Goal: Navigation & Orientation: Find specific page/section

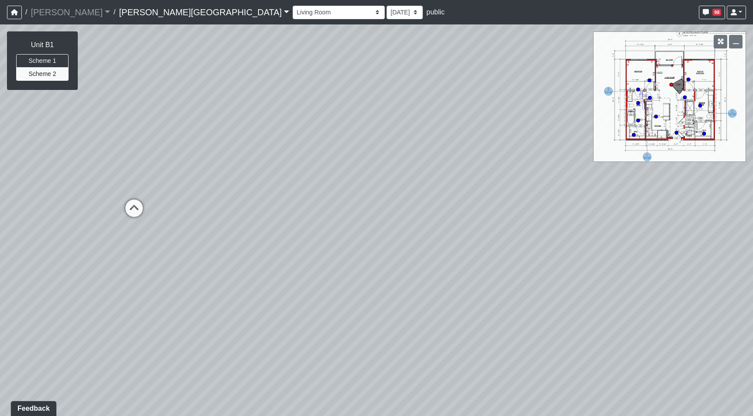
click at [327, 278] on div "Loading... Bedroom Hallway 1 Loading... Bedroom Hallway 2 Loading... Kitchen Lo…" at bounding box center [376, 220] width 753 height 392
drag, startPoint x: 294, startPoint y: 213, endPoint x: -73, endPoint y: 133, distance: 375.8
click at [0, 133] on html "/ [PERSON_NAME] Loading... / [PERSON_NAME][GEOGRAPHIC_DATA] [PERSON_NAME][GEOGR…" at bounding box center [376, 208] width 753 height 416
drag, startPoint x: 320, startPoint y: 128, endPoint x: 764, endPoint y: 335, distance: 490.1
click at [752, 335] on html "/ [PERSON_NAME] Loading... / [PERSON_NAME][GEOGRAPHIC_DATA] [PERSON_NAME][GEOGR…" at bounding box center [376, 208] width 753 height 416
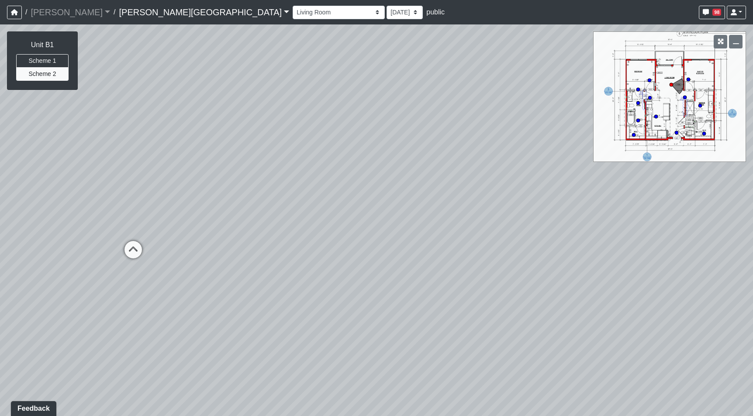
drag, startPoint x: 278, startPoint y: 237, endPoint x: 245, endPoint y: 81, distance: 159.3
click at [245, 81] on div "Loading... Bedroom Hallway 1 Loading... Bedroom Hallway 2 Loading... Kitchen Lo…" at bounding box center [376, 220] width 753 height 392
drag, startPoint x: 466, startPoint y: 263, endPoint x: 331, endPoint y: 107, distance: 206.1
click at [331, 108] on div "Loading... Bedroom Hallway 1 Loading... Bedroom Hallway 2 Loading... Kitchen Lo…" at bounding box center [376, 220] width 753 height 392
drag, startPoint x: 541, startPoint y: 234, endPoint x: 546, endPoint y: 404, distance: 170.3
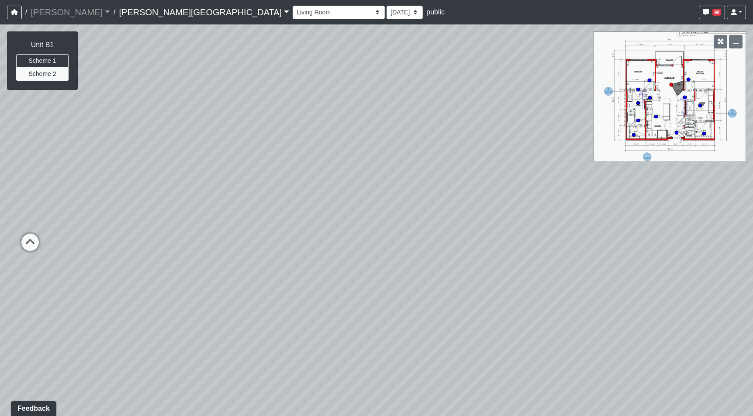
click at [551, 414] on div "Loading... Bedroom Hallway 1 Loading... Bedroom Hallway 2 Loading... Kitchen Lo…" at bounding box center [376, 220] width 753 height 392
drag, startPoint x: 456, startPoint y: 241, endPoint x: 527, endPoint y: 127, distance: 134.3
click at [551, 130] on div "Loading... Bedroom Hallway 1 Loading... Bedroom Hallway 2 Loading... Kitchen Lo…" at bounding box center [376, 220] width 753 height 392
drag, startPoint x: 203, startPoint y: 180, endPoint x: 619, endPoint y: 370, distance: 457.4
click at [624, 373] on div "Loading... Bedroom Hallway 1 Loading... Bedroom Hallway 2 Loading... Kitchen Lo…" at bounding box center [376, 220] width 753 height 392
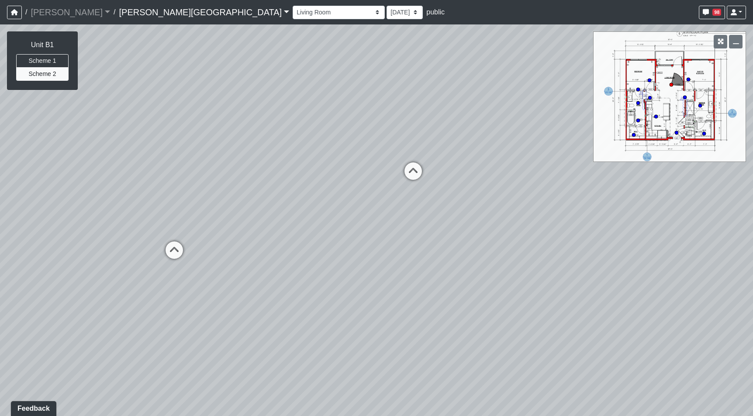
drag, startPoint x: 120, startPoint y: 318, endPoint x: 93, endPoint y: 248, distance: 74.8
click at [93, 248] on div "Loading... Bedroom Hallway 1 Loading... Bedroom Hallway 2 Loading... Kitchen Lo…" at bounding box center [376, 220] width 753 height 392
drag, startPoint x: 350, startPoint y: 246, endPoint x: -26, endPoint y: 229, distance: 376.7
click at [0, 229] on html "/ [PERSON_NAME] Loading... / [PERSON_NAME][GEOGRAPHIC_DATA] [PERSON_NAME][GEOGR…" at bounding box center [376, 208] width 753 height 416
drag, startPoint x: 396, startPoint y: 237, endPoint x: 217, endPoint y: 169, distance: 192.2
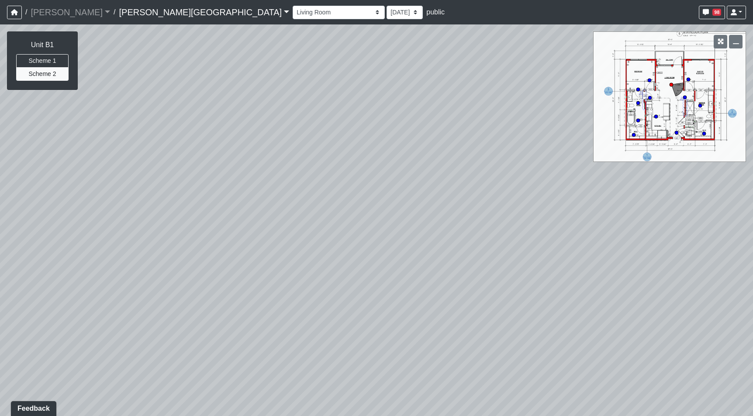
click at [199, 172] on div "Loading... Bedroom Hallway 1 Loading... Bedroom Hallway 2 Loading... Kitchen Lo…" at bounding box center [376, 220] width 753 height 392
drag, startPoint x: 578, startPoint y: 211, endPoint x: 34, endPoint y: 203, distance: 543.2
click at [34, 203] on div "Loading... Bedroom Hallway 1 Loading... Bedroom Hallway 2 Loading... Kitchen Lo…" at bounding box center [376, 220] width 753 height 392
drag, startPoint x: 385, startPoint y: 226, endPoint x: -28, endPoint y: 251, distance: 414.2
click at [0, 251] on html "/ [PERSON_NAME] Loading... / [PERSON_NAME][GEOGRAPHIC_DATA] [PERSON_NAME][GEOGR…" at bounding box center [376, 208] width 753 height 416
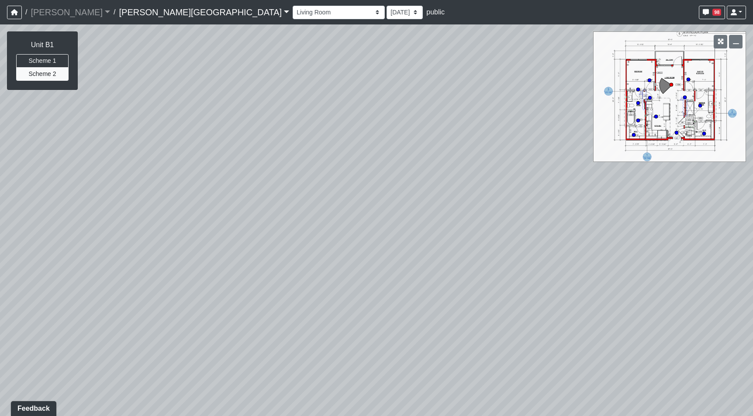
drag, startPoint x: 285, startPoint y: 204, endPoint x: 144, endPoint y: 368, distance: 216.4
click at [127, 393] on div "Loading... Bedroom Hallway 1 Loading... Bedroom Hallway 2 Loading... Kitchen Lo…" at bounding box center [376, 220] width 753 height 392
drag, startPoint x: 265, startPoint y: 268, endPoint x: 334, endPoint y: 294, distance: 73.9
click at [334, 294] on div "Loading... Bedroom Hallway 1 Loading... Bedroom Hallway 2 Loading... Kitchen Lo…" at bounding box center [376, 220] width 753 height 392
drag, startPoint x: 187, startPoint y: 265, endPoint x: 732, endPoint y: 198, distance: 549.4
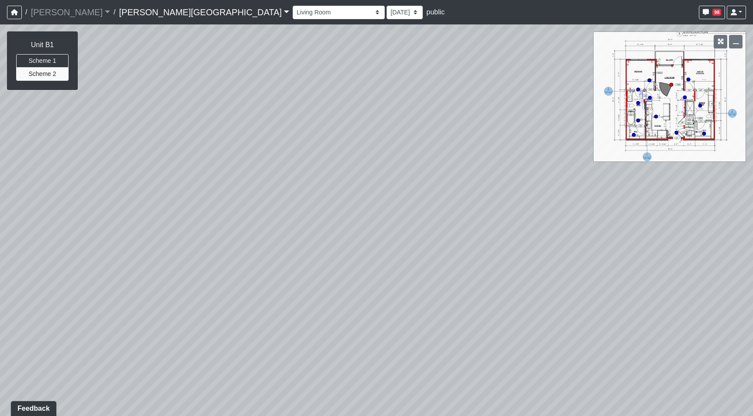
click at [732, 198] on div "Loading... Bedroom Hallway 1 Loading... Bedroom Hallway 2 Loading... Kitchen Lo…" at bounding box center [376, 220] width 753 height 392
drag, startPoint x: 130, startPoint y: 272, endPoint x: -8, endPoint y: 240, distance: 141.7
click at [0, 240] on html "/ [PERSON_NAME] Loading... / [PERSON_NAME][GEOGRAPHIC_DATA] [PERSON_NAME][GEOGR…" at bounding box center [376, 208] width 753 height 416
drag, startPoint x: 471, startPoint y: 233, endPoint x: 749, endPoint y: 340, distance: 298.0
click at [749, 341] on div "Loading... Bedroom Hallway 1 Loading... Bedroom Hallway 2 Loading... Kitchen Lo…" at bounding box center [376, 220] width 753 height 392
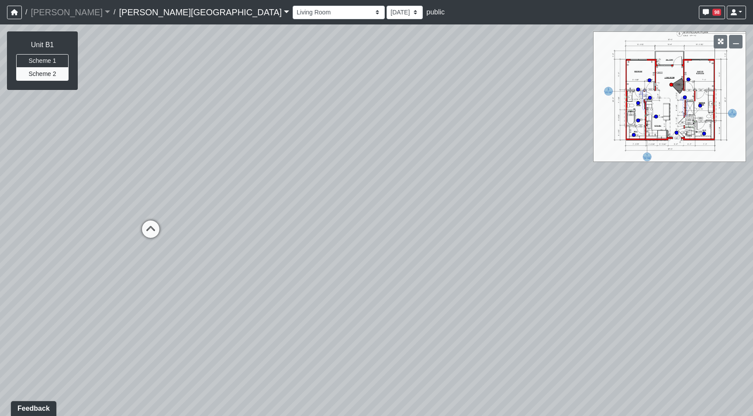
drag, startPoint x: 194, startPoint y: 304, endPoint x: 749, endPoint y: 178, distance: 569.2
click at [749, 178] on div "Loading... Bedroom Hallway 1 Loading... Bedroom Hallway 2 Loading... Kitchen Lo…" at bounding box center [376, 220] width 753 height 392
drag, startPoint x: 188, startPoint y: 210, endPoint x: 53, endPoint y: 277, distance: 150.5
click at [0, 276] on html "/ [PERSON_NAME] Loading... / [PERSON_NAME][GEOGRAPHIC_DATA] [PERSON_NAME][GEOGR…" at bounding box center [376, 208] width 753 height 416
drag, startPoint x: 187, startPoint y: 224, endPoint x: 133, endPoint y: 215, distance: 54.9
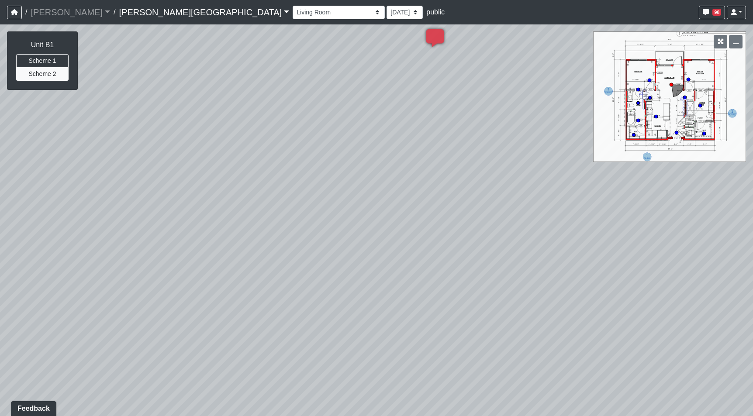
click at [133, 215] on div "Loading... Bedroom Hallway 1 Loading... Bedroom Hallway 2 Loading... Kitchen Lo…" at bounding box center [376, 220] width 753 height 392
drag, startPoint x: 533, startPoint y: 209, endPoint x: 585, endPoint y: 196, distance: 54.0
click at [585, 196] on div "Loading... Bedroom Hallway 1 Loading... Bedroom Hallway 2 Loading... Kitchen Lo…" at bounding box center [376, 220] width 753 height 392
drag, startPoint x: 506, startPoint y: 226, endPoint x: 657, endPoint y: 276, distance: 159.9
click at [657, 276] on div "Loading... Bedroom Hallway 1 Loading... Bedroom Hallway 2 Loading... Kitchen Lo…" at bounding box center [376, 220] width 753 height 392
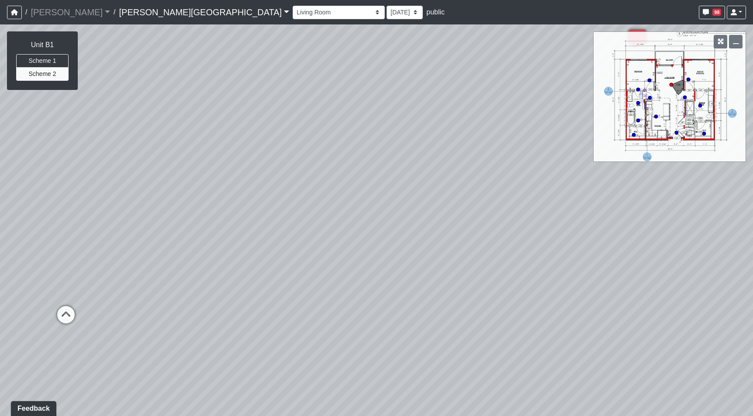
drag, startPoint x: 205, startPoint y: 270, endPoint x: 335, endPoint y: 209, distance: 143.7
click at [335, 209] on div "Loading... Bedroom Hallway 1 Loading... Bedroom Hallway 2 Loading... Kitchen Lo…" at bounding box center [376, 220] width 753 height 392
click at [336, 209] on div "Loading... Bedroom Hallway 1 Loading... Bedroom Hallway 2 Loading... Kitchen Lo…" at bounding box center [376, 220] width 753 height 392
drag, startPoint x: 336, startPoint y: 209, endPoint x: -165, endPoint y: 235, distance: 501.9
click at [0, 235] on html "/ [PERSON_NAME] Loading... / [PERSON_NAME][GEOGRAPHIC_DATA] [PERSON_NAME][GEOGR…" at bounding box center [376, 208] width 753 height 416
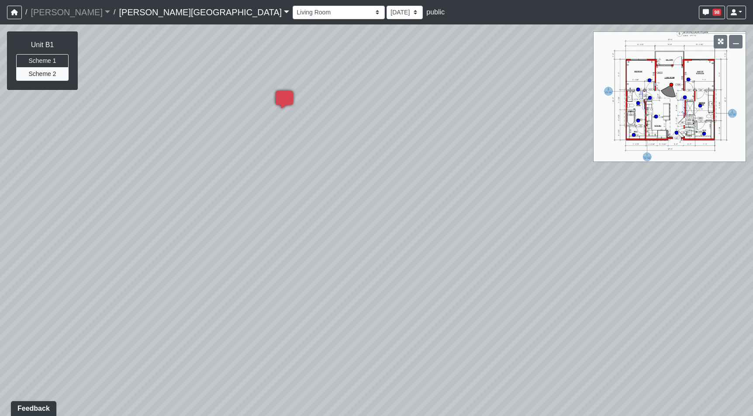
drag, startPoint x: 222, startPoint y: 241, endPoint x: -31, endPoint y: 243, distance: 253.2
click at [0, 243] on html "/ [PERSON_NAME] Loading... / [PERSON_NAME][GEOGRAPHIC_DATA] [PERSON_NAME][GEOGR…" at bounding box center [376, 208] width 753 height 416
click at [273, 265] on div "Loading... Bedroom Hallway 1 Loading... Bedroom Hallway 2 Loading... Kitchen Lo…" at bounding box center [376, 220] width 753 height 392
drag, startPoint x: 220, startPoint y: 248, endPoint x: 566, endPoint y: 299, distance: 350.4
click at [566, 299] on div "Loading... Bedroom Hallway 1 Loading... Bedroom Hallway 2 Loading... Kitchen Lo…" at bounding box center [376, 220] width 753 height 392
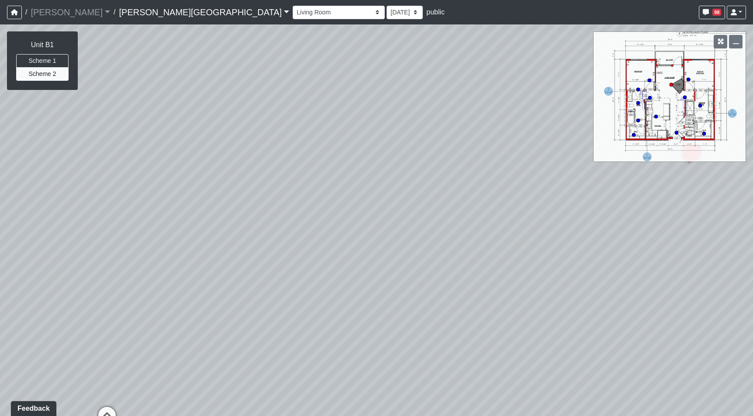
drag, startPoint x: 212, startPoint y: 196, endPoint x: 693, endPoint y: 236, distance: 483.2
click at [693, 235] on div "Loading... Bedroom Hallway 1 Loading... Bedroom Hallway 2 Loading... Kitchen Lo…" at bounding box center [376, 220] width 753 height 392
drag, startPoint x: 456, startPoint y: 238, endPoint x: 93, endPoint y: 188, distance: 366.3
click at [85, 189] on div "Loading... Bedroom Hallway 1 Loading... Bedroom Hallway 2 Loading... Kitchen Lo…" at bounding box center [376, 220] width 753 height 392
drag, startPoint x: 396, startPoint y: 220, endPoint x: -107, endPoint y: 225, distance: 503.4
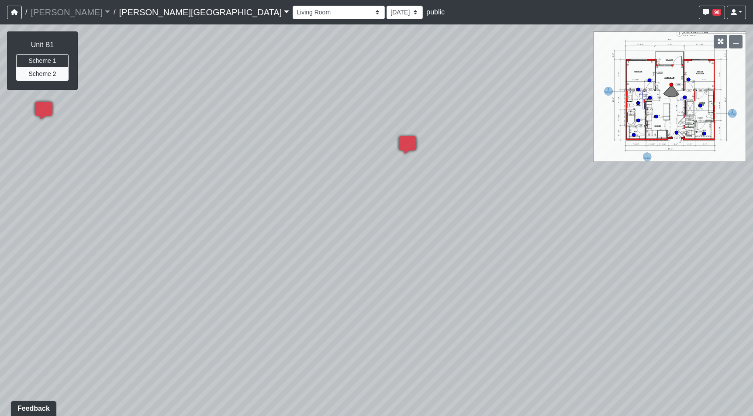
click at [0, 225] on html "/ [PERSON_NAME] Loading... / [PERSON_NAME][GEOGRAPHIC_DATA] [PERSON_NAME][GEOGR…" at bounding box center [376, 208] width 753 height 416
drag, startPoint x: 335, startPoint y: 228, endPoint x: 569, endPoint y: 263, distance: 236.2
click at [569, 263] on div "Loading... Bedroom Hallway 1 Loading... Bedroom Hallway 2 Loading... Kitchen Lo…" at bounding box center [376, 220] width 753 height 392
drag, startPoint x: 48, startPoint y: 241, endPoint x: 547, endPoint y: 267, distance: 499.3
click at [547, 267] on div "Loading... Bedroom Hallway 1 Loading... Bedroom Hallway 2 Loading... Kitchen Lo…" at bounding box center [376, 220] width 753 height 392
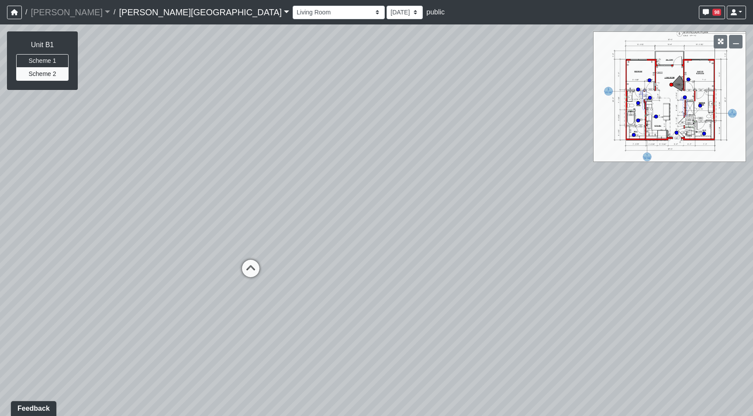
drag, startPoint x: 291, startPoint y: 159, endPoint x: 546, endPoint y: 27, distance: 287.6
click at [549, 28] on div "Loading... Bedroom Hallway 1 Loading... Bedroom Hallway 2 Loading... Kitchen Lo…" at bounding box center [376, 220] width 753 height 392
drag, startPoint x: 347, startPoint y: 267, endPoint x: 589, endPoint y: 297, distance: 243.4
click at [589, 297] on div "Loading... Bedroom Hallway 1 Loading... Bedroom Hallway 2 Loading... Kitchen Lo…" at bounding box center [376, 220] width 753 height 392
drag, startPoint x: 236, startPoint y: 110, endPoint x: 611, endPoint y: 100, distance: 374.7
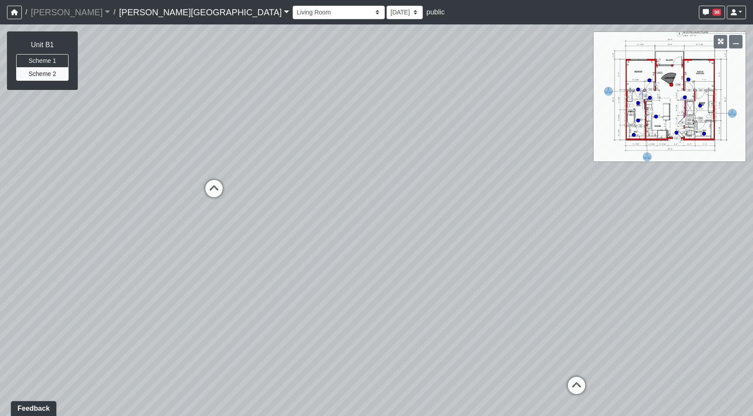
click at [611, 100] on div "Loading... Bedroom Hallway 1 Loading... Bedroom Hallway 2 Loading... Kitchen Lo…" at bounding box center [376, 220] width 753 height 392
drag, startPoint x: 382, startPoint y: 120, endPoint x: 98, endPoint y: 157, distance: 285.6
click at [98, 157] on div "Loading... Bedroom Hallway 1 Loading... Bedroom Hallway 2 Loading... Kitchen Lo…" at bounding box center [376, 220] width 753 height 392
click at [664, 385] on icon at bounding box center [663, 389] width 26 height 26
select select "4bL5PAbGqUUw4ezXsf1a9v"
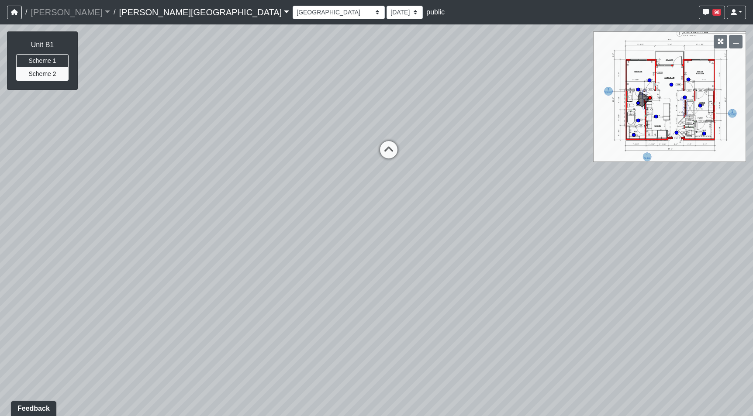
drag, startPoint x: 630, startPoint y: 330, endPoint x: 143, endPoint y: 281, distance: 489.3
click at [143, 281] on div "Loading... Bedroom Hallway 1 Loading... Bedroom Hallway 2 Loading... Kitchen Lo…" at bounding box center [376, 220] width 753 height 392
